Goal: Transaction & Acquisition: Purchase product/service

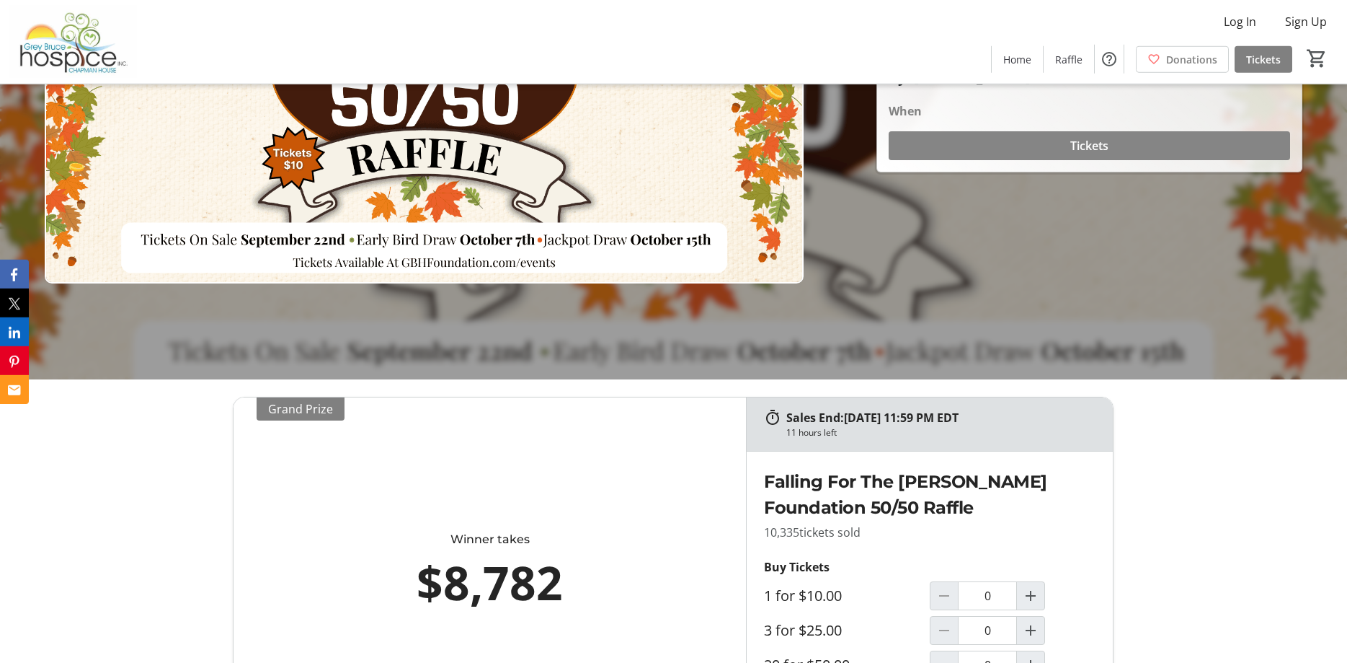
scroll to position [368, 0]
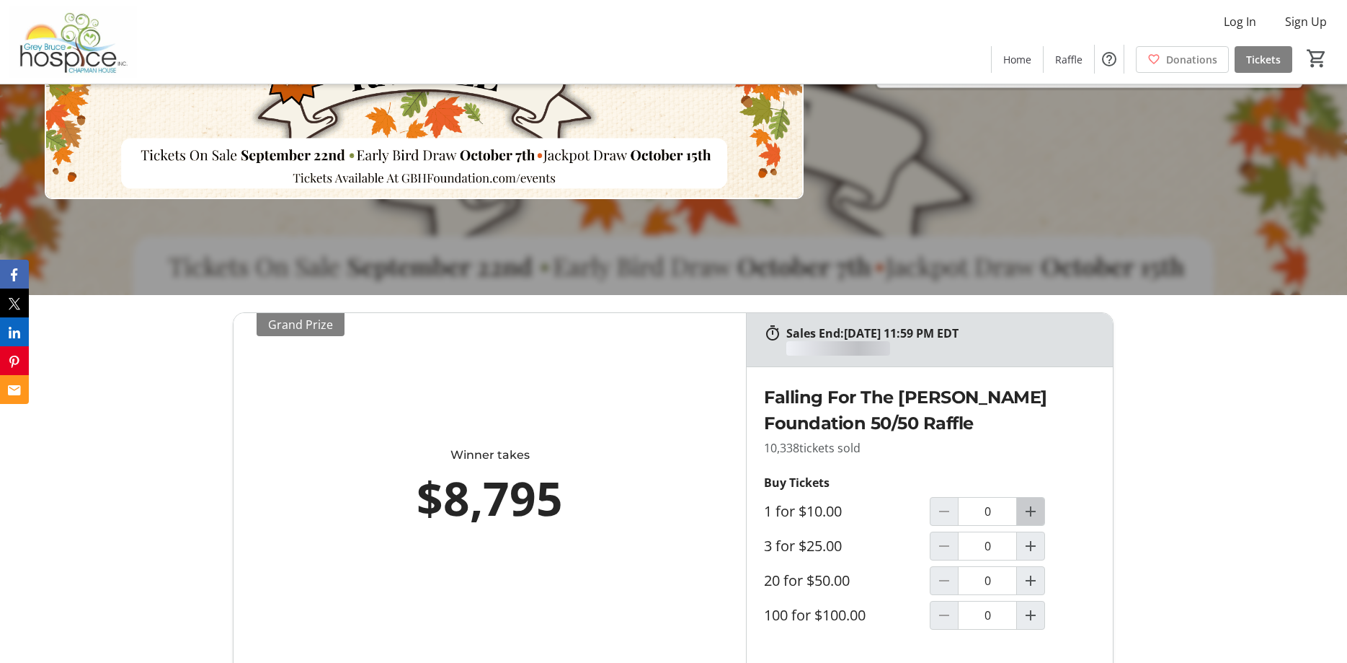
click at [1032, 513] on mat-icon "Increment by one" at bounding box center [1030, 510] width 17 height 17
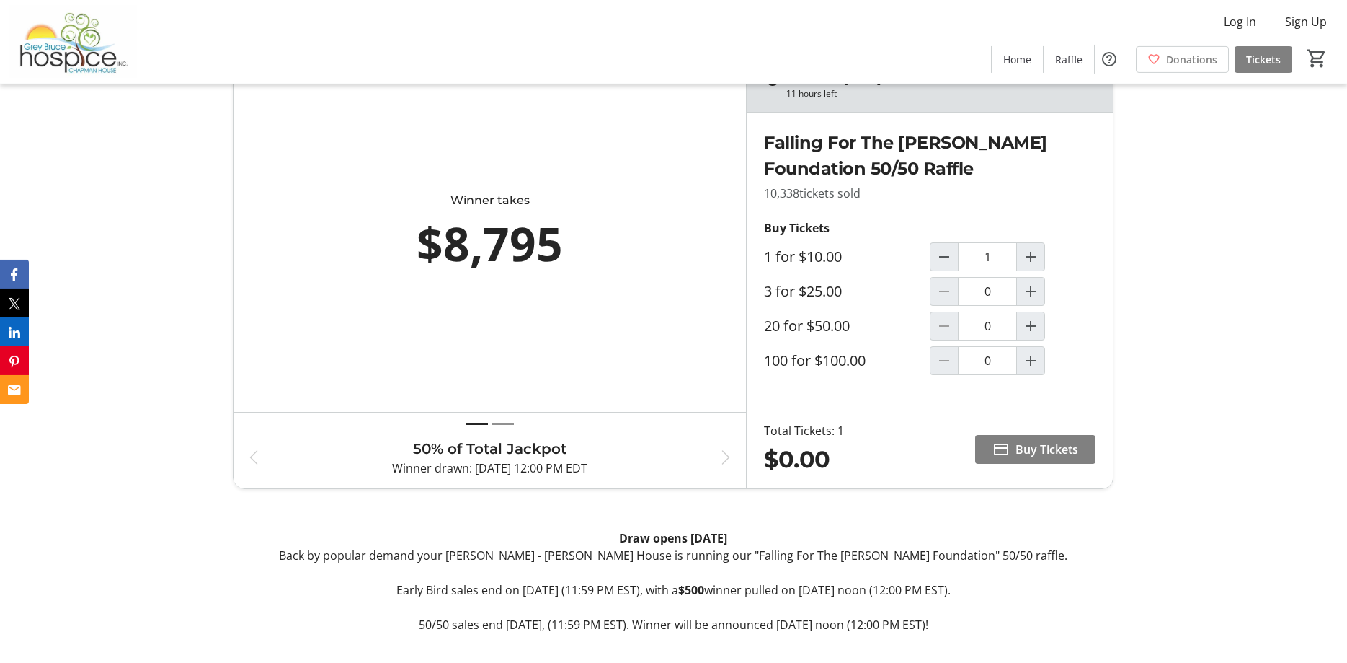
scroll to position [735, 0]
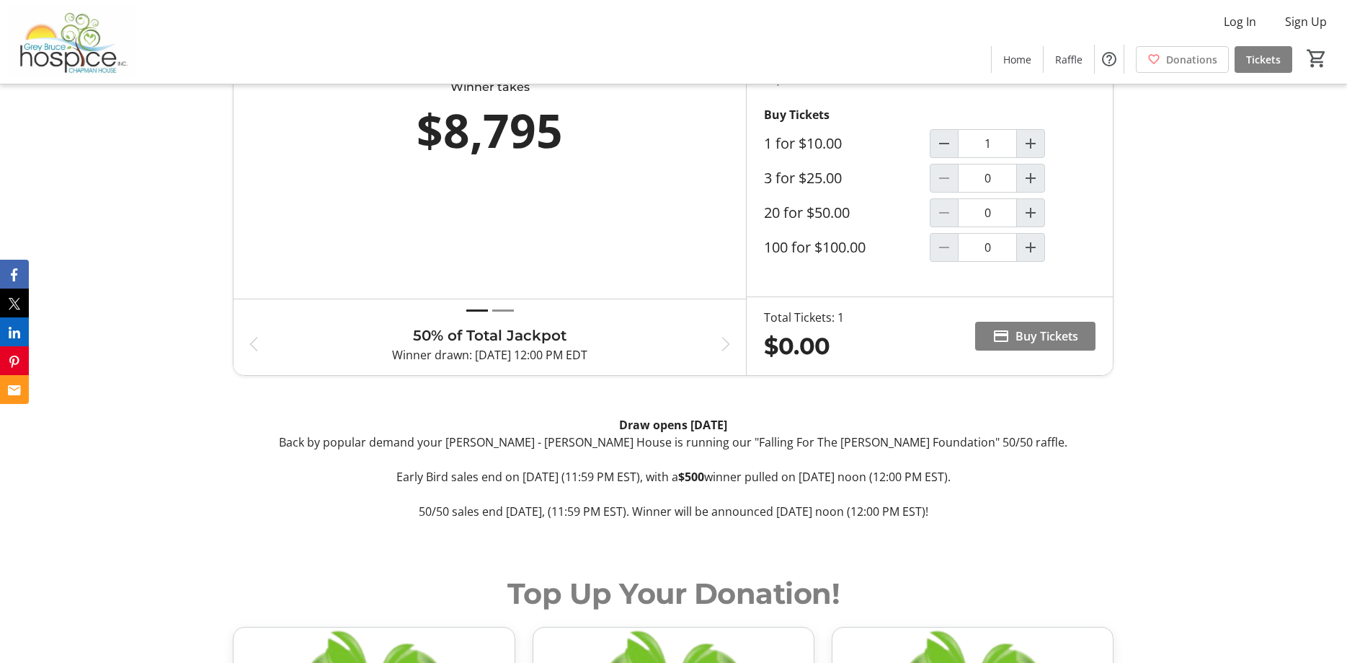
type input "1"
click at [1015, 340] on span at bounding box center [1035, 336] width 120 height 35
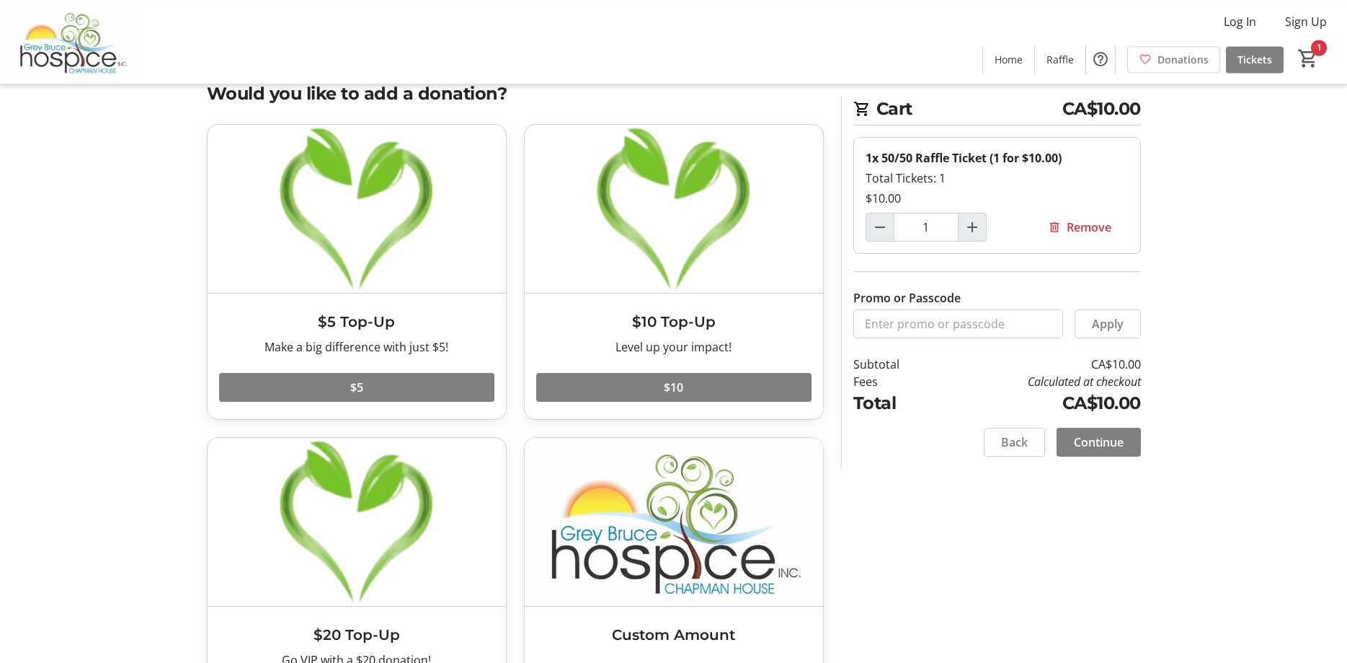
scroll to position [74, 0]
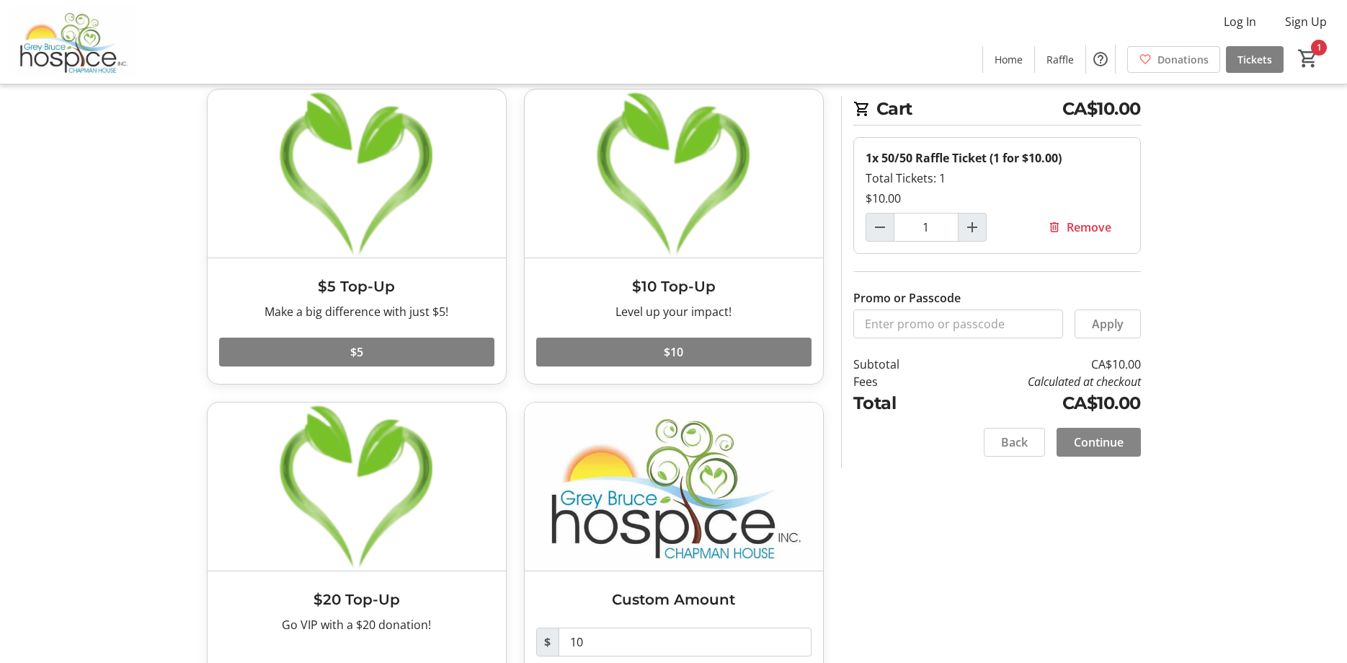
click at [1103, 434] on span "Continue" at bounding box center [1099, 441] width 50 height 17
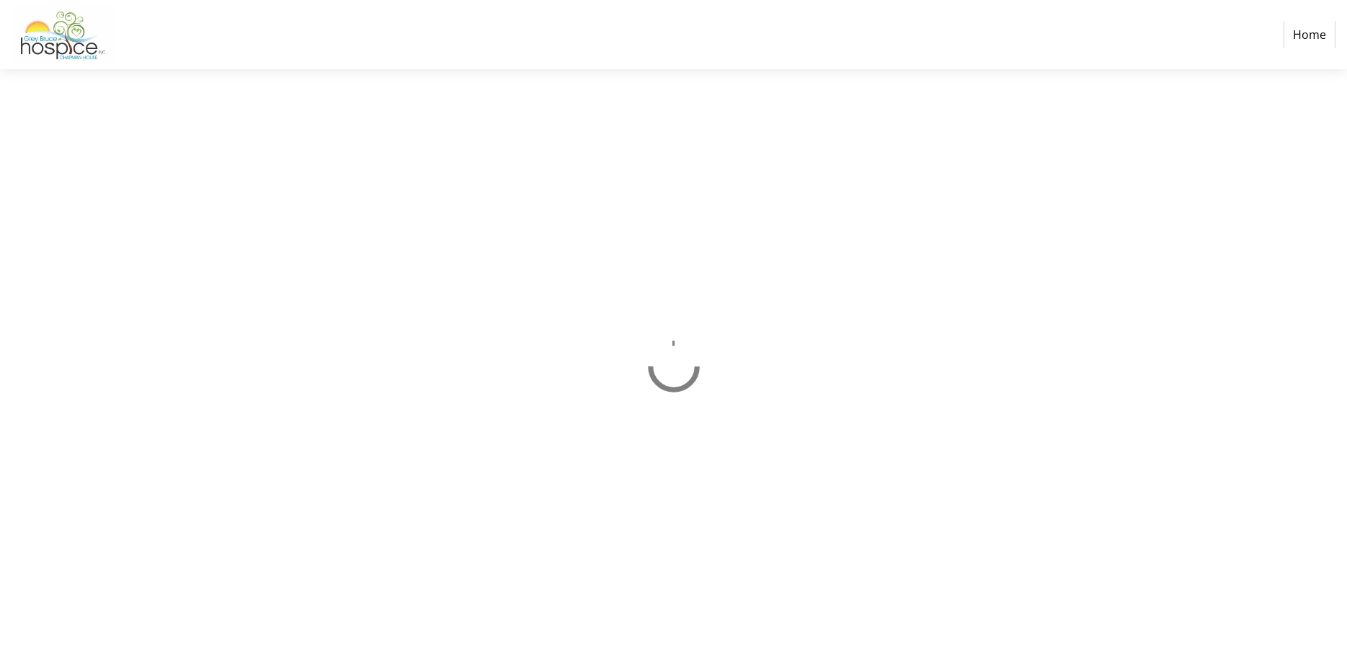
select select "CA"
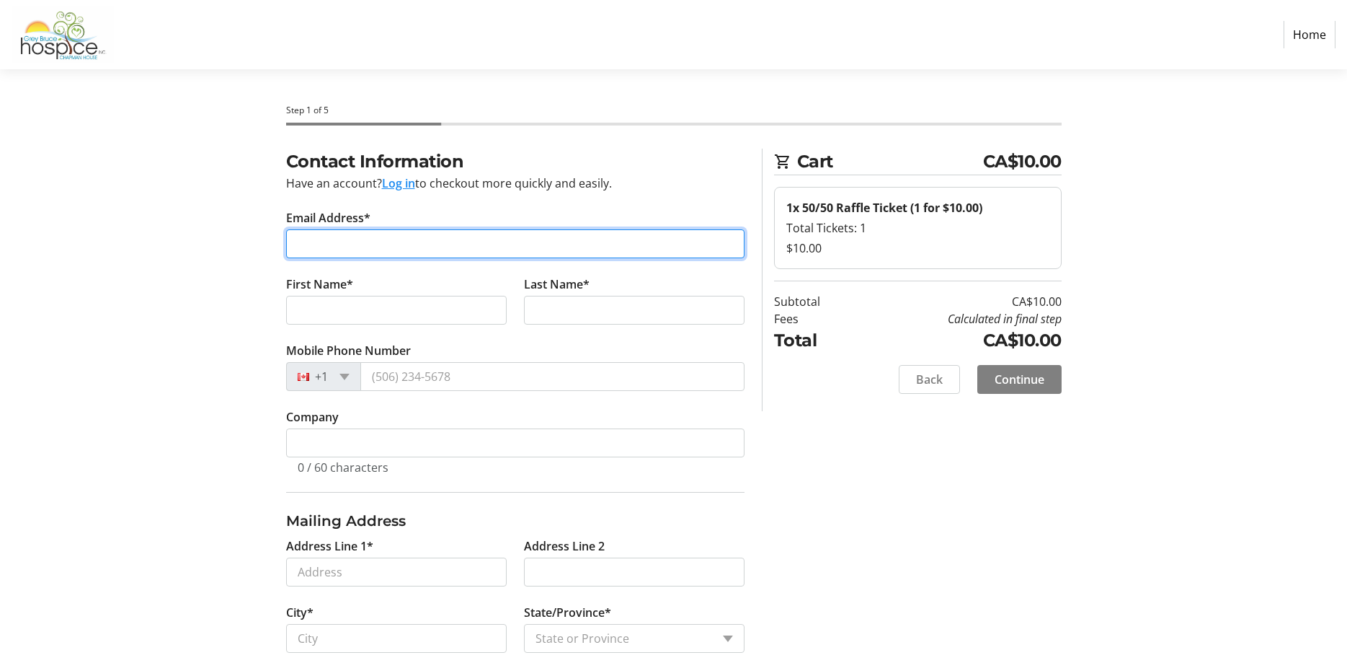
click at [646, 244] on input "Email Address*" at bounding box center [515, 243] width 459 height 29
type input "[EMAIL_ADDRESS][DOMAIN_NAME]"
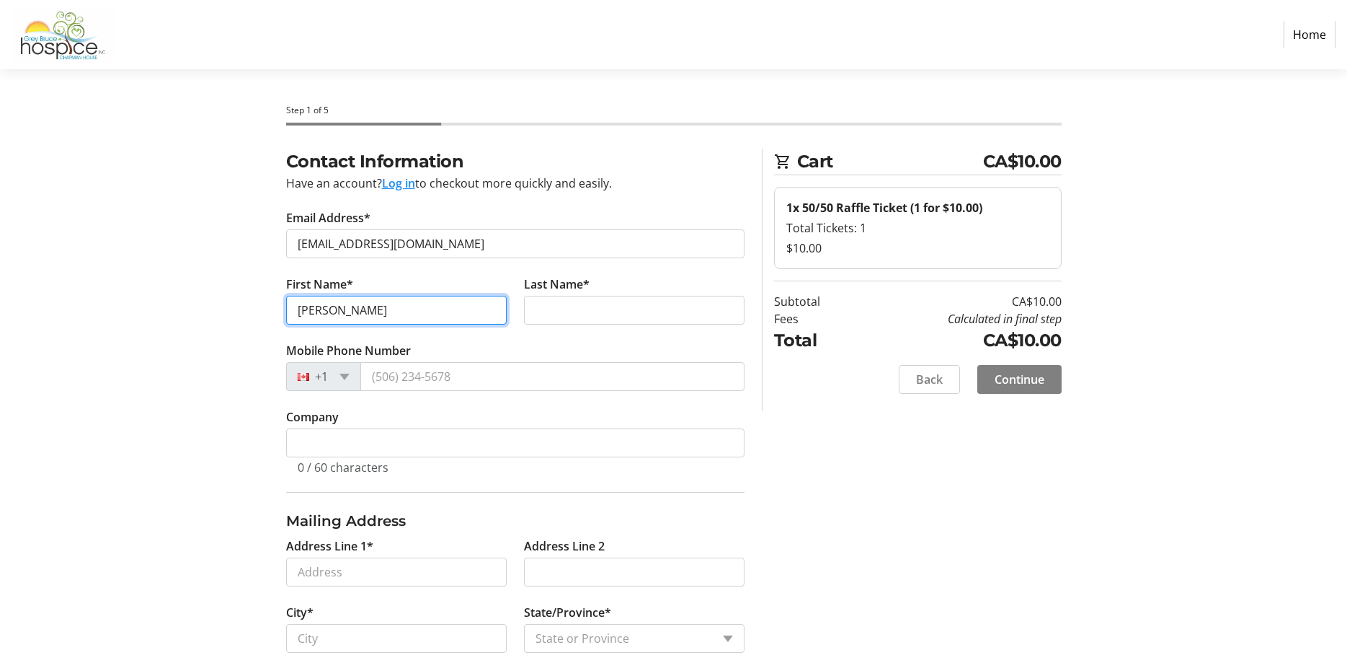
type input "[PERSON_NAME]"
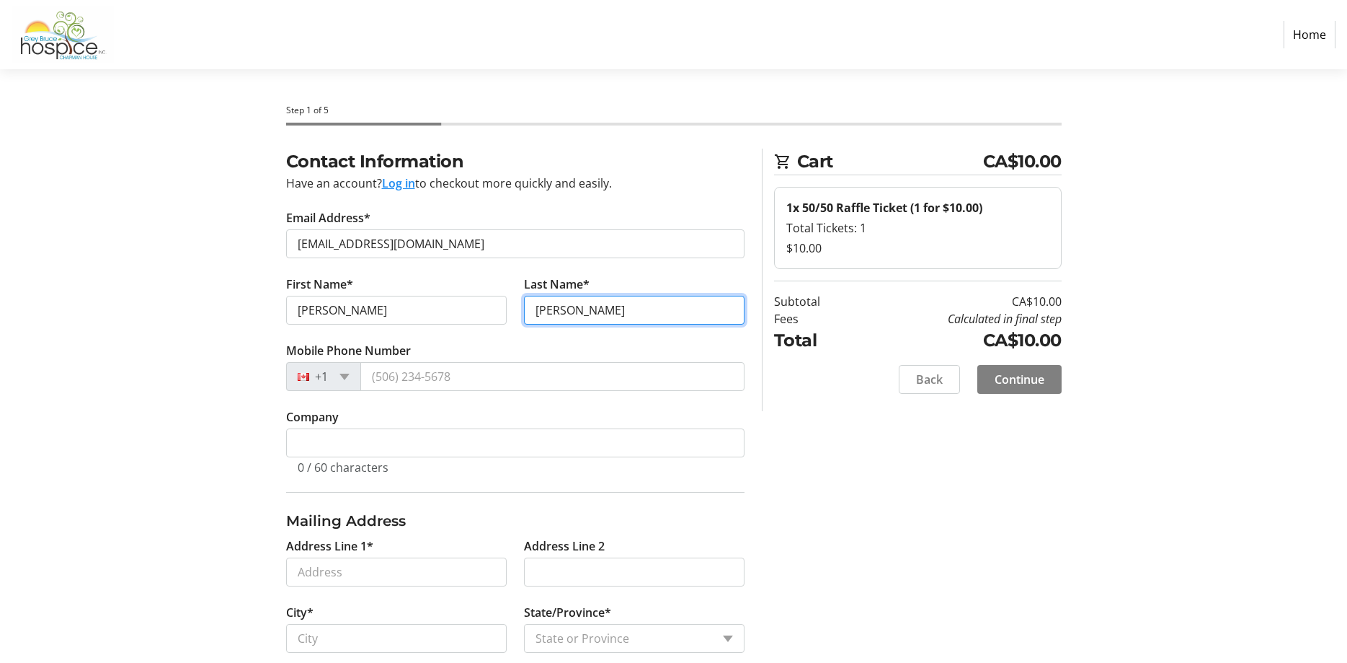
type input "[PERSON_NAME]"
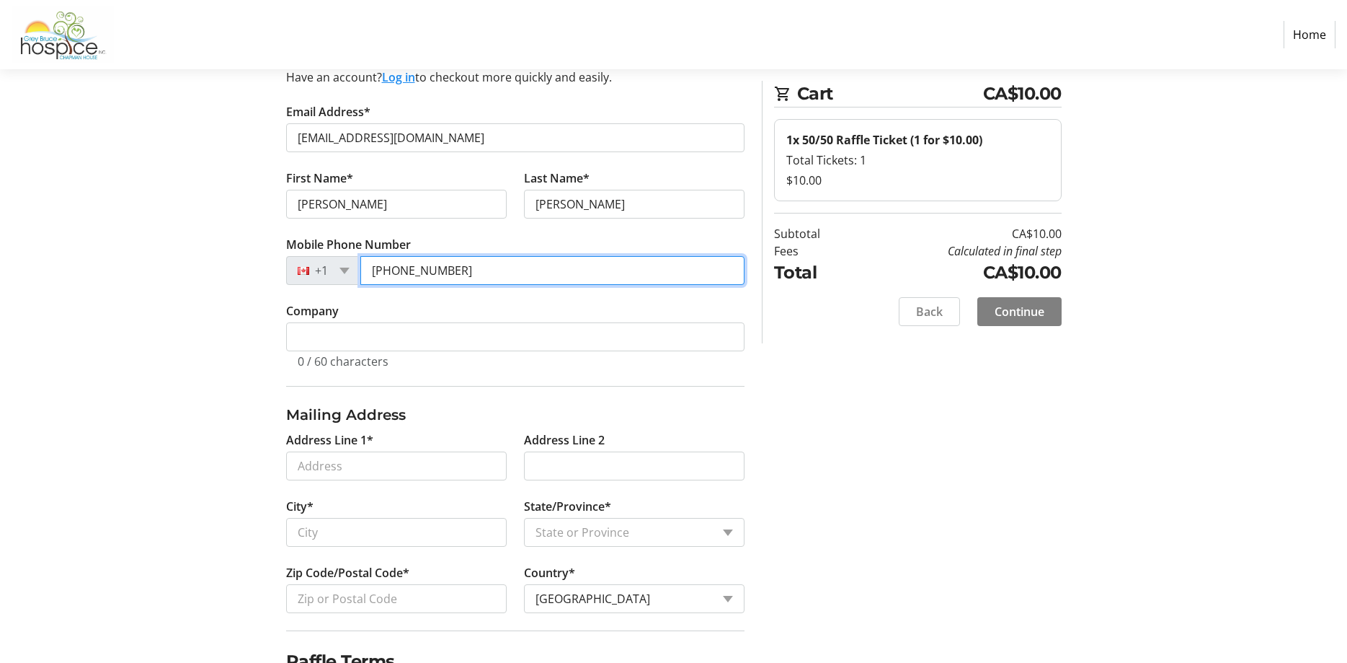
scroll to position [147, 0]
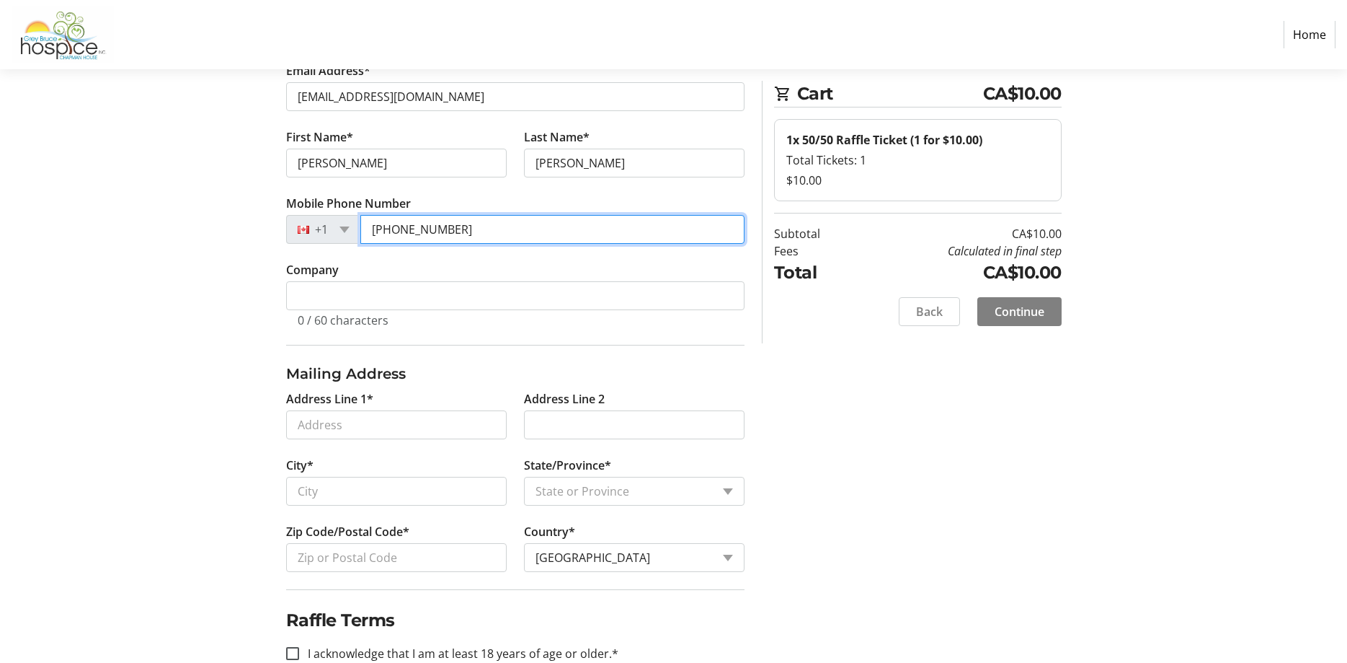
type input "[PHONE_NUMBER]"
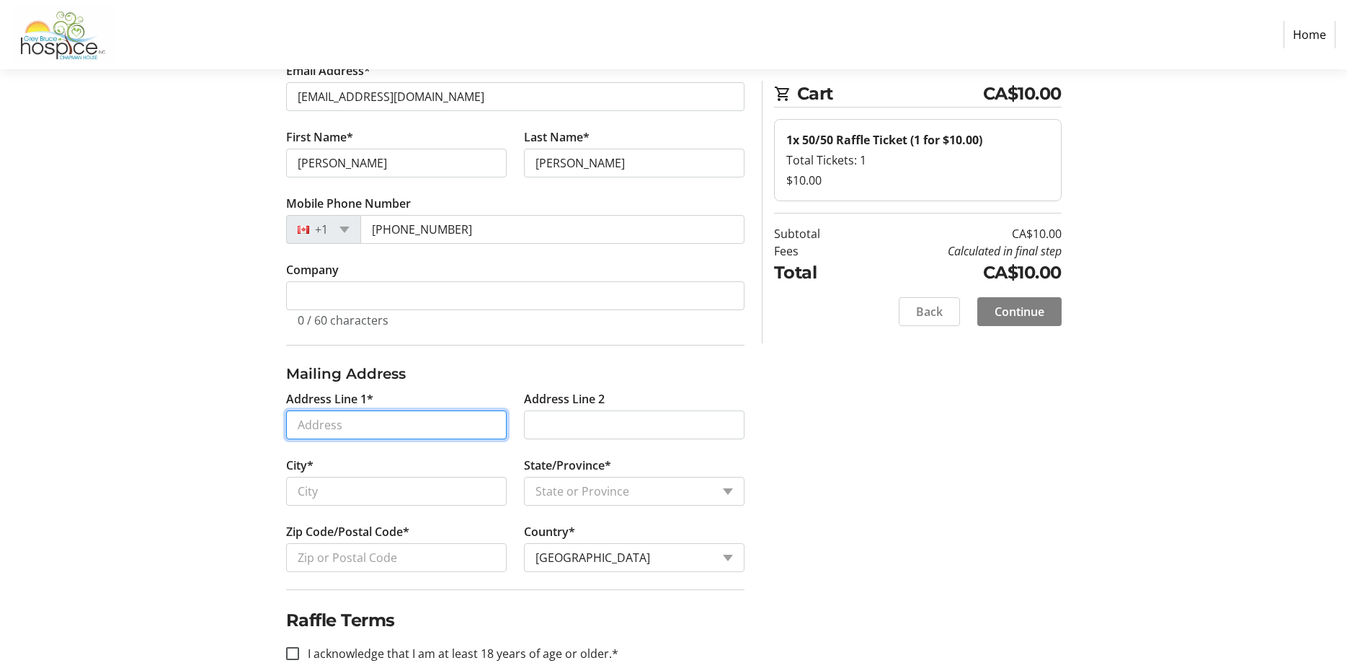
click at [328, 428] on input "Address Line 1*" at bounding box center [396, 424] width 221 height 29
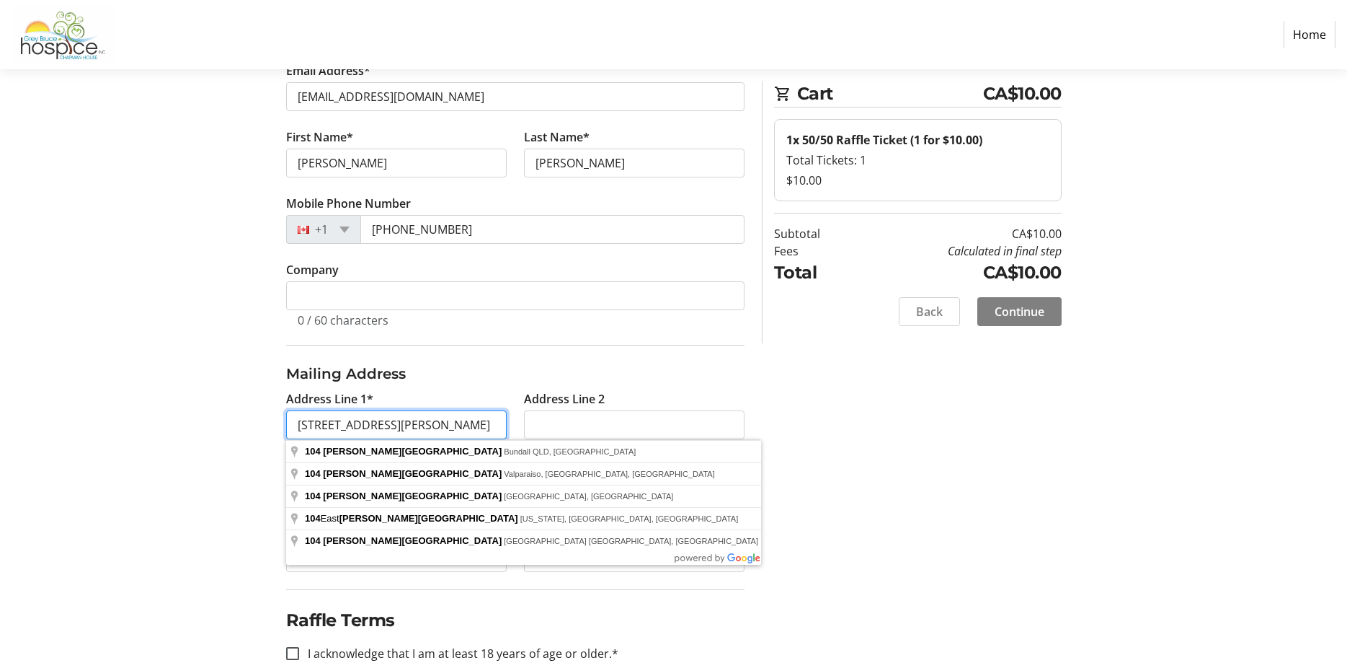
type input "[STREET_ADDRESS][PERSON_NAME]"
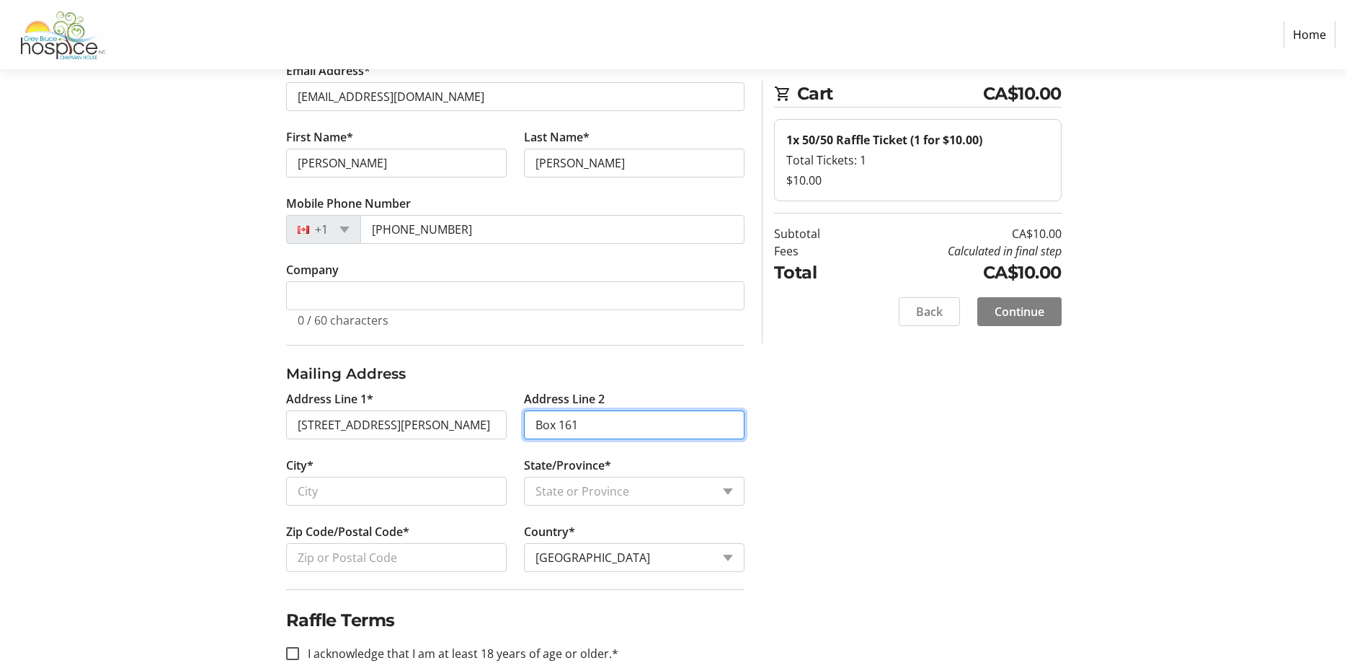
type input "Box 161"
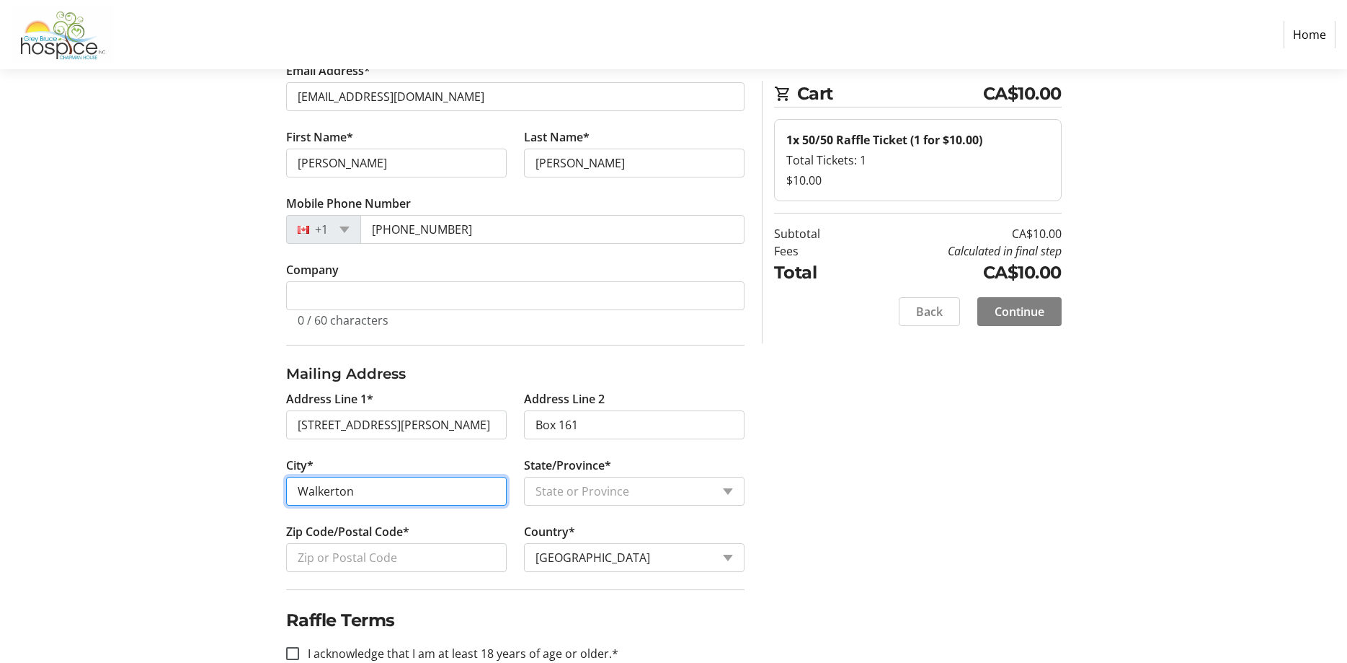
type input "Walkerton"
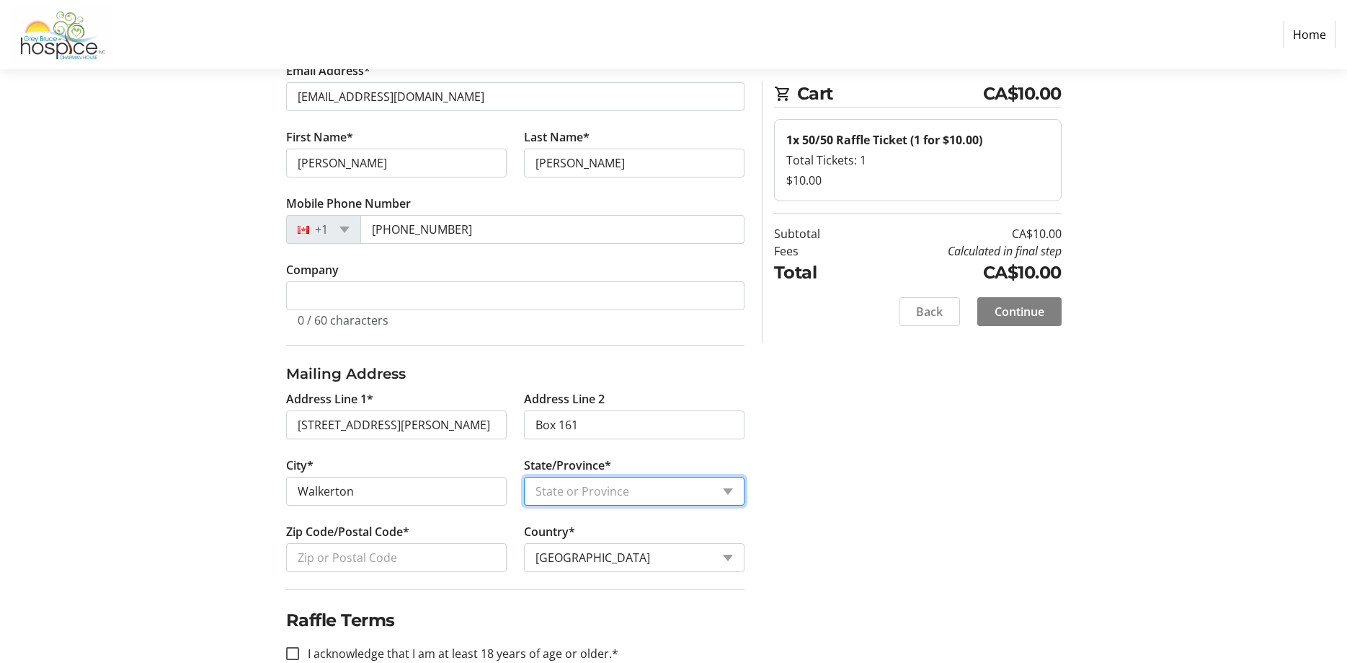
select select "ON"
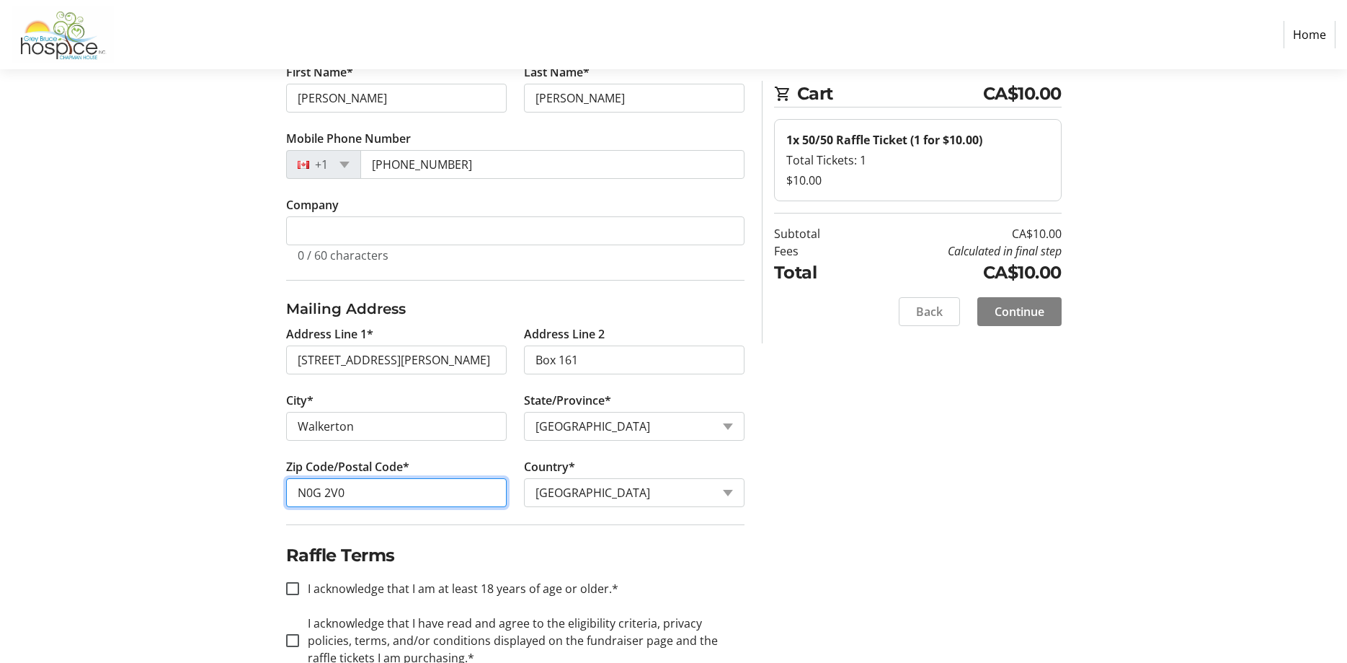
scroll to position [250, 0]
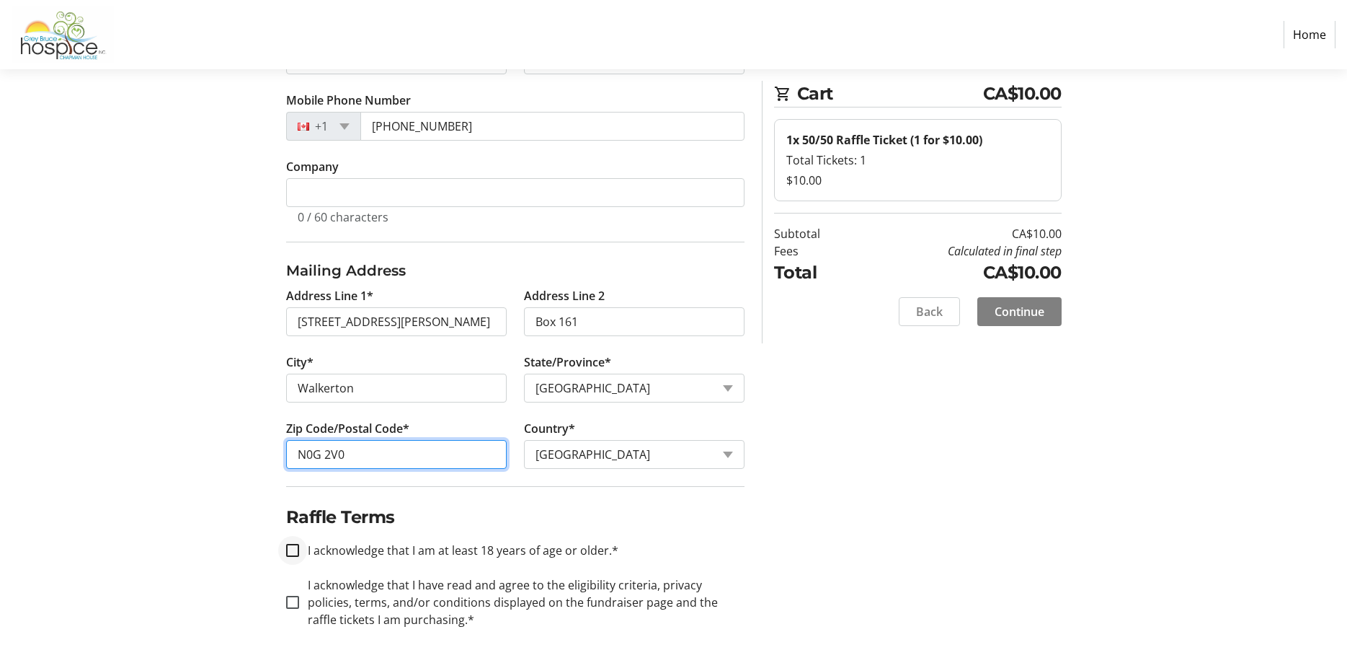
type input "N0G 2V0"
click at [291, 553] on input "I acknowledge that I am at least 18 years of age or older.*" at bounding box center [292, 550] width 13 height 13
checkbox input "true"
click at [290, 603] on input "I acknowledge that I have read and agree to the eligibility criteria, privacy p…" at bounding box center [292, 601] width 13 height 13
checkbox input "true"
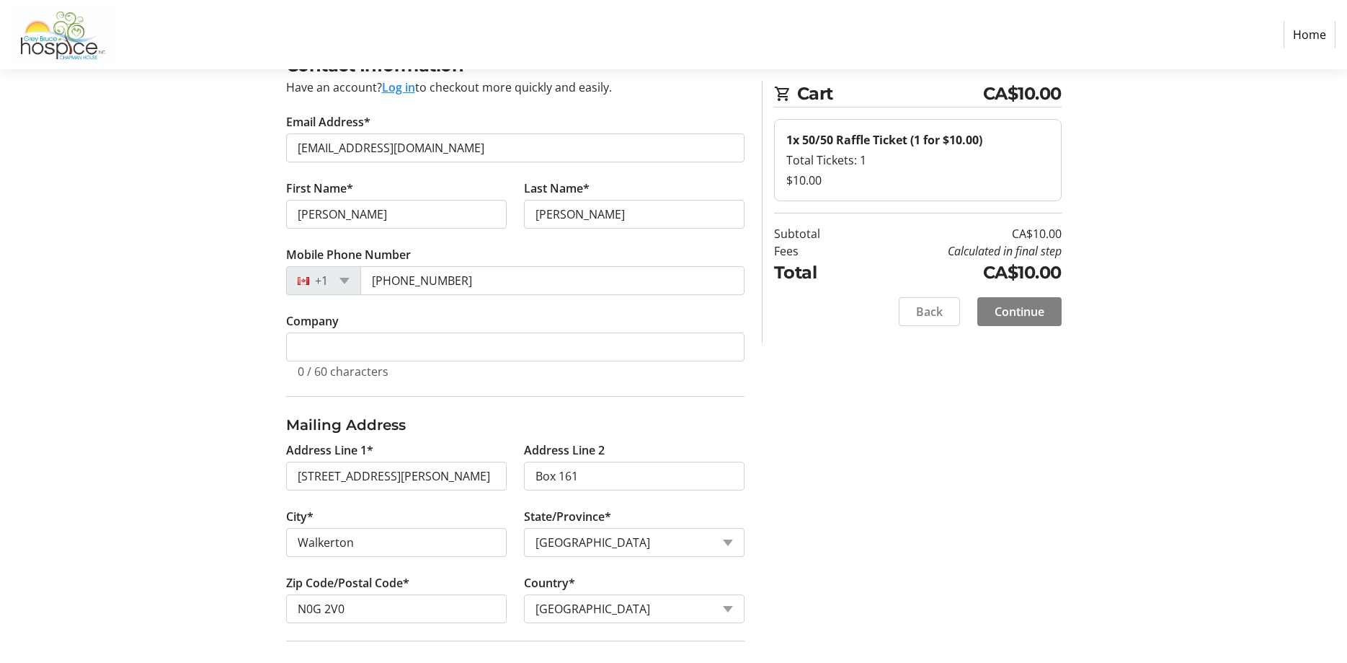
scroll to position [0, 0]
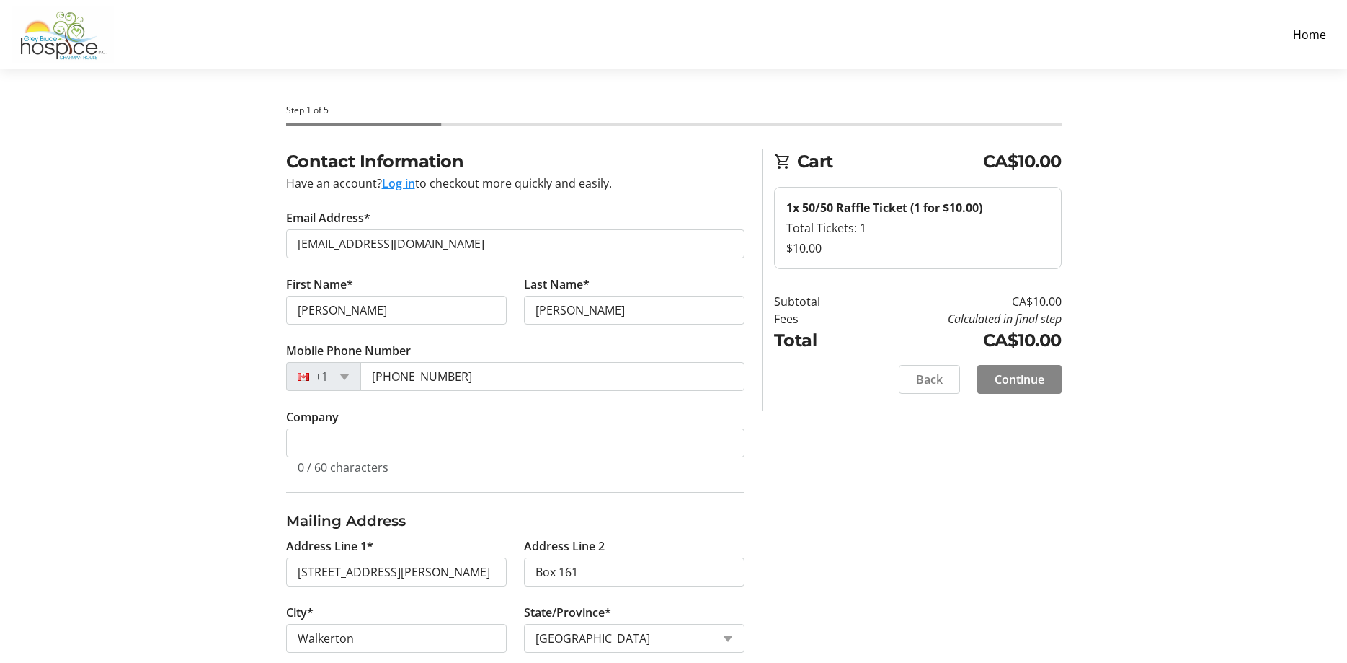
click at [1006, 385] on span "Continue" at bounding box center [1020, 379] width 50 height 17
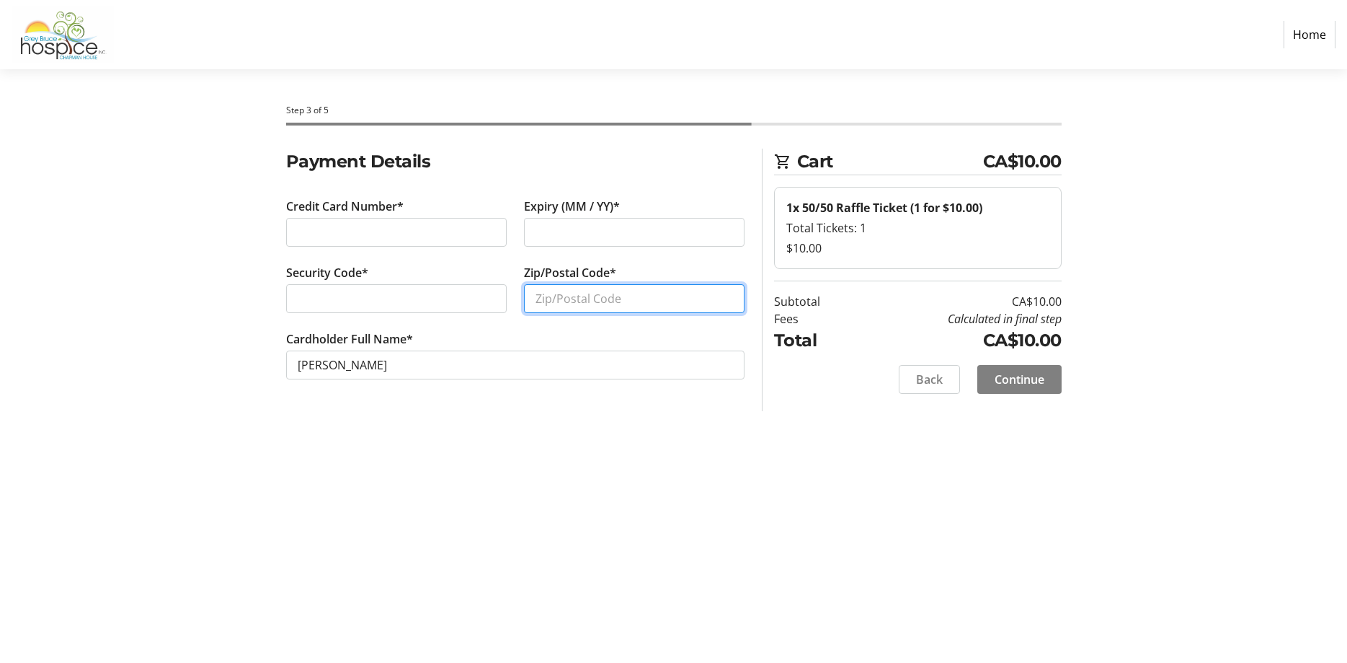
click at [599, 300] on input "Zip/Postal Code*" at bounding box center [634, 298] width 221 height 29
type input "N0G 2V0"
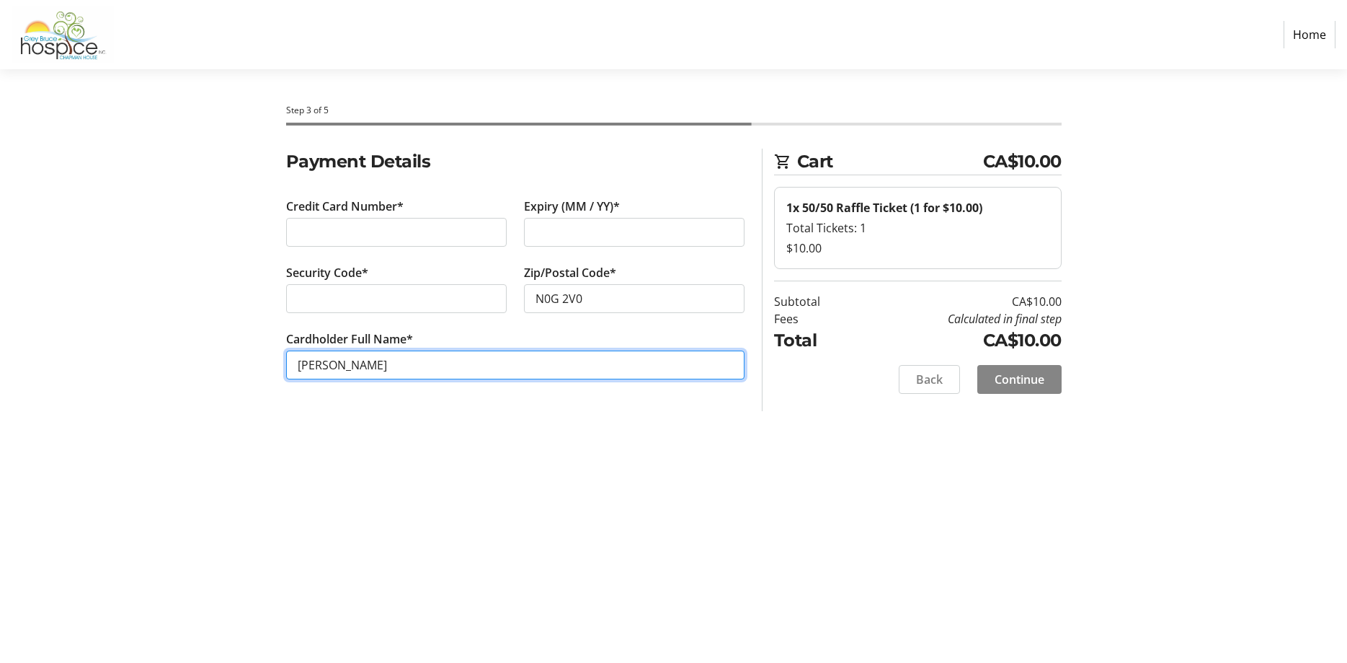
type input "[PERSON_NAME]"
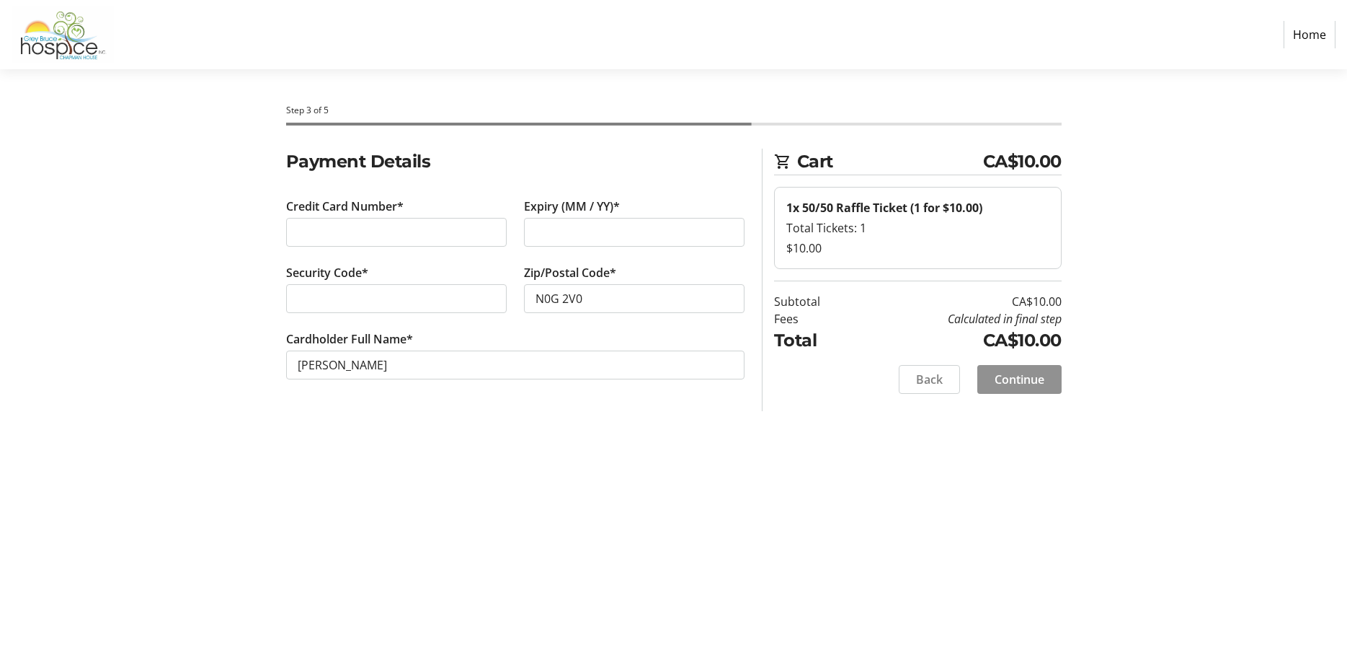
click at [1033, 384] on span "Continue" at bounding box center [1020, 379] width 50 height 17
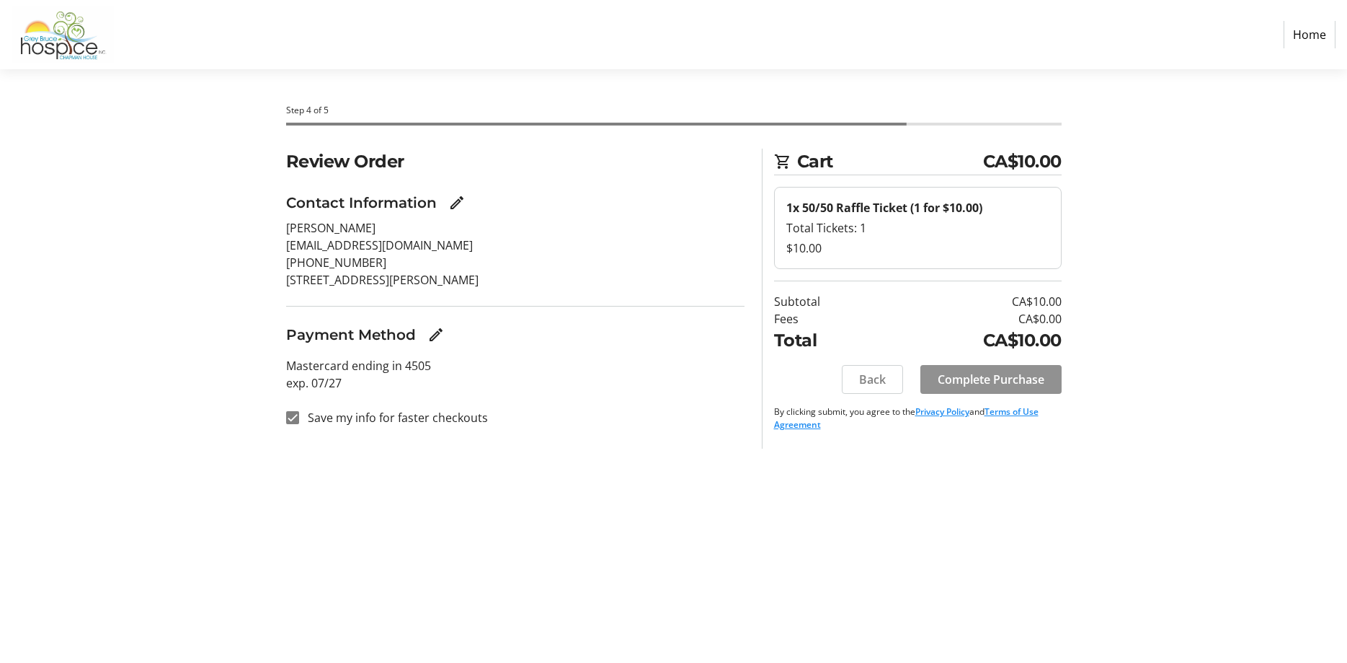
click at [991, 386] on span "Complete Purchase" at bounding box center [991, 379] width 107 height 17
